Goal: Go to known website: Access a specific website the user already knows

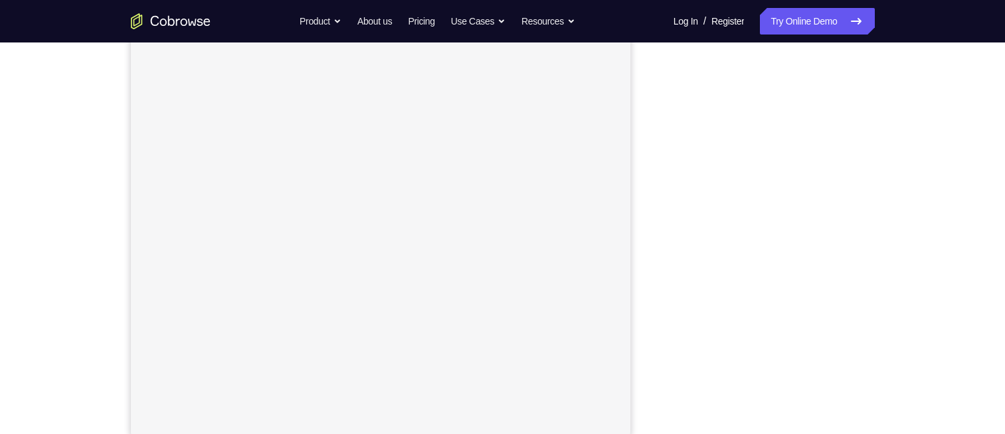
scroll to position [178, 0]
